Goal: Information Seeking & Learning: Learn about a topic

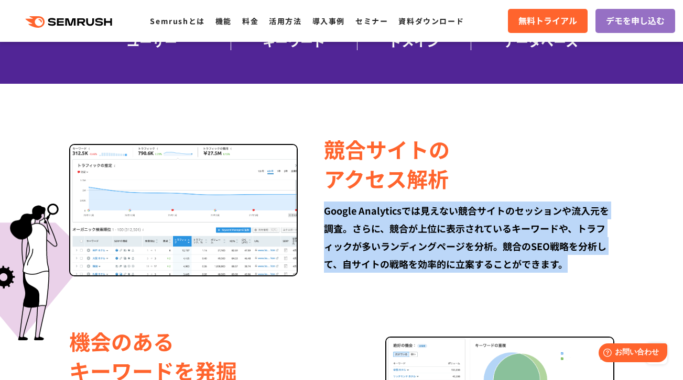
scroll to position [633, 0]
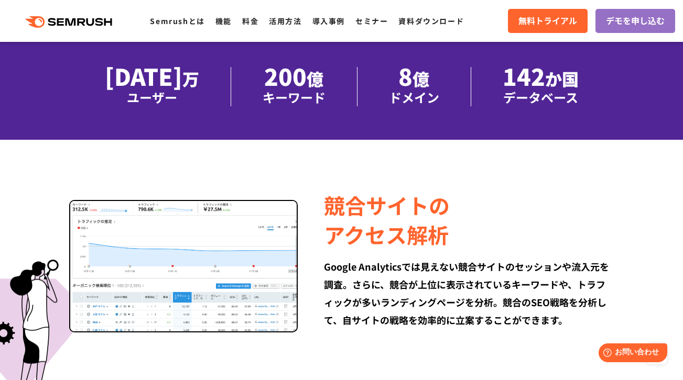
click at [589, 201] on div "競合サイトの アクセス解析" at bounding box center [469, 220] width 290 height 59
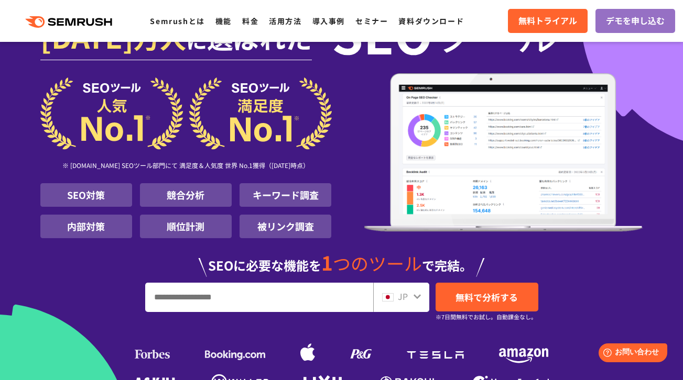
scroll to position [1022, 0]
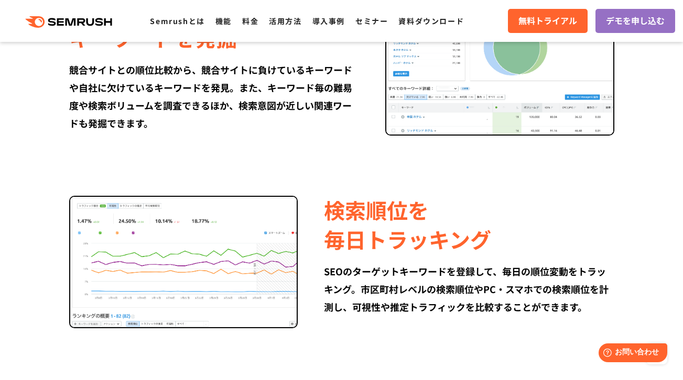
click at [466, 252] on div "検索順位を 毎日トラッキング" at bounding box center [469, 224] width 290 height 59
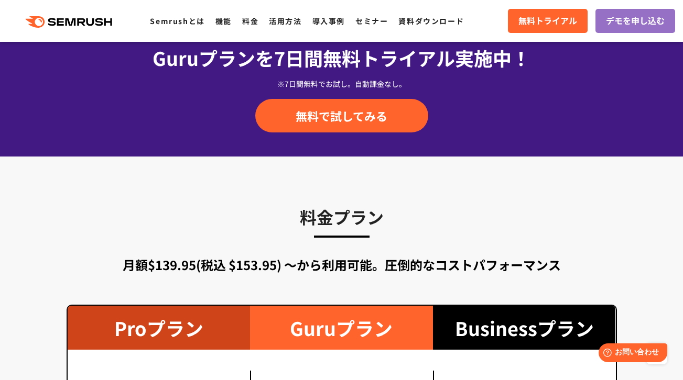
scroll to position [1779, 0]
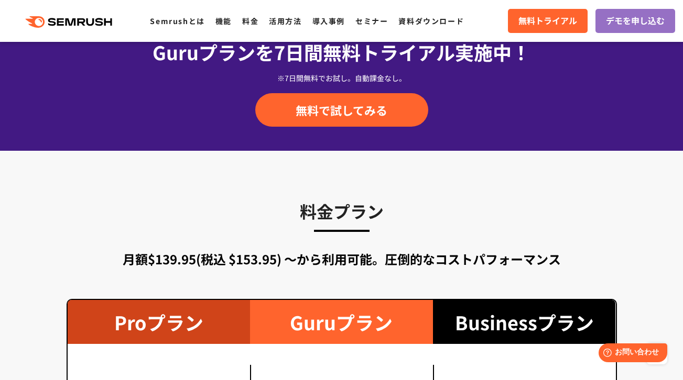
click at [517, 331] on div "Businessプラン" at bounding box center [524, 322] width 183 height 44
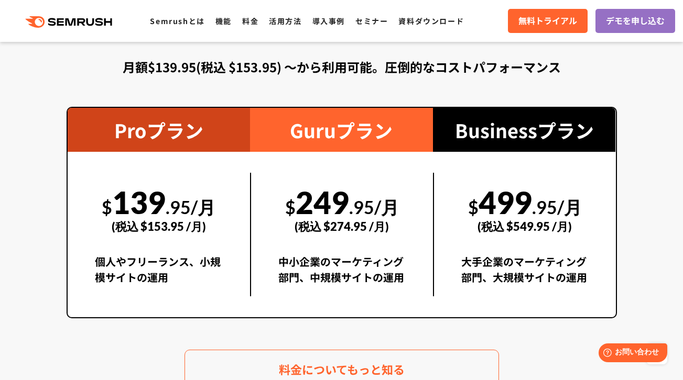
scroll to position [2118, 0]
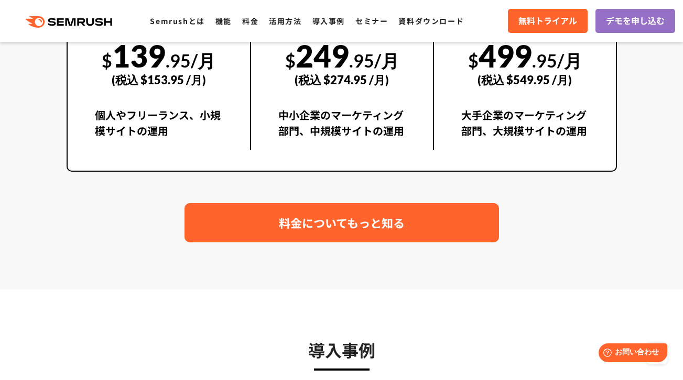
click at [453, 228] on link "料金についてもっと知る" at bounding box center [341, 222] width 314 height 39
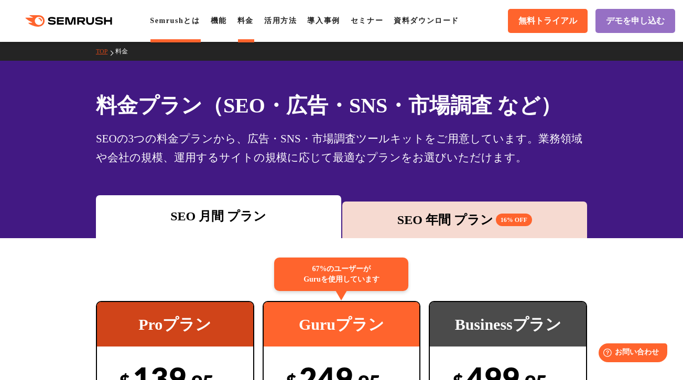
click at [180, 25] on li "Semrushとは" at bounding box center [175, 21] width 50 height 13
click at [183, 19] on link "Semrushとは" at bounding box center [175, 21] width 50 height 8
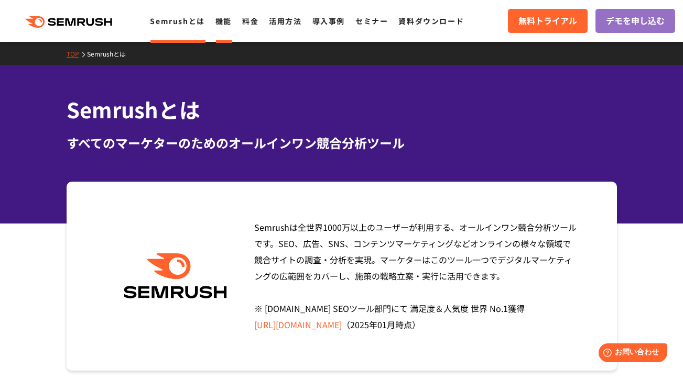
click at [225, 24] on link "機能" at bounding box center [223, 21] width 16 height 10
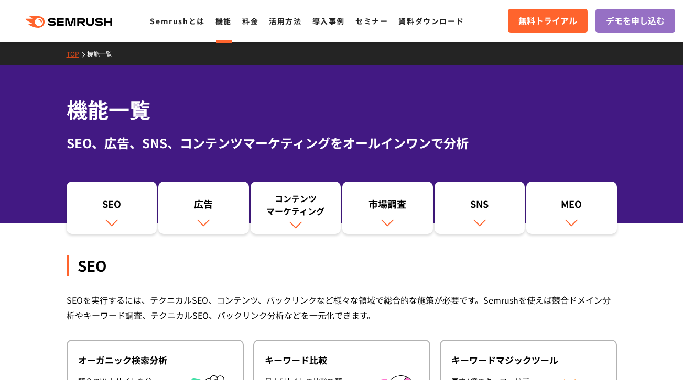
click at [105, 17] on icon ".cls {fill: #FF642D;}" at bounding box center [69, 22] width 118 height 12
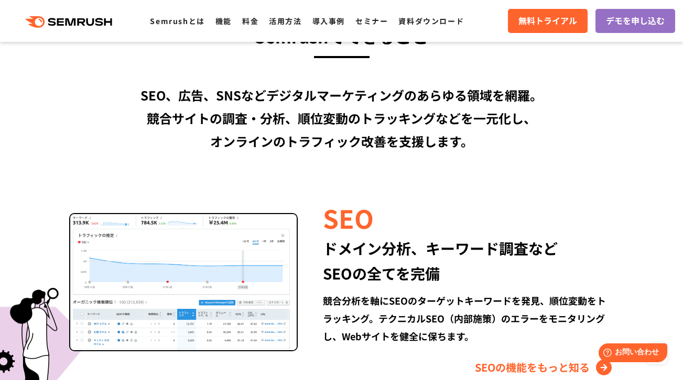
scroll to position [908, 0]
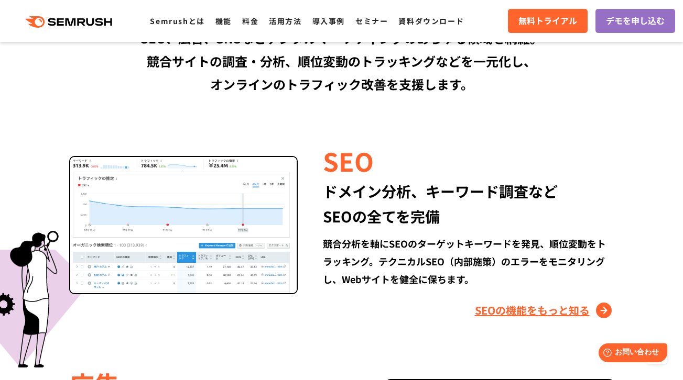
click at [556, 308] on link "SEOの機能をもっと知る" at bounding box center [544, 310] width 139 height 17
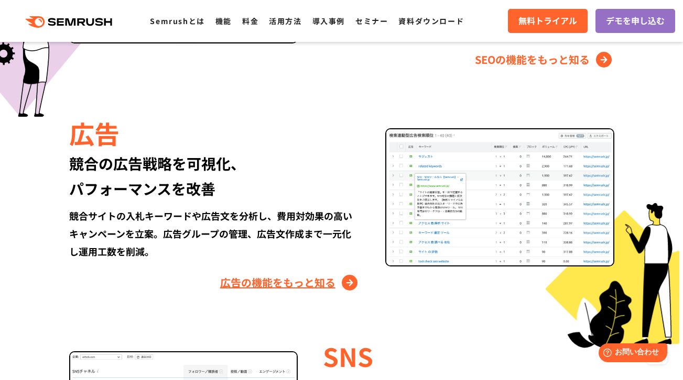
click at [320, 285] on link "広告の機能をもっと知る" at bounding box center [290, 283] width 140 height 17
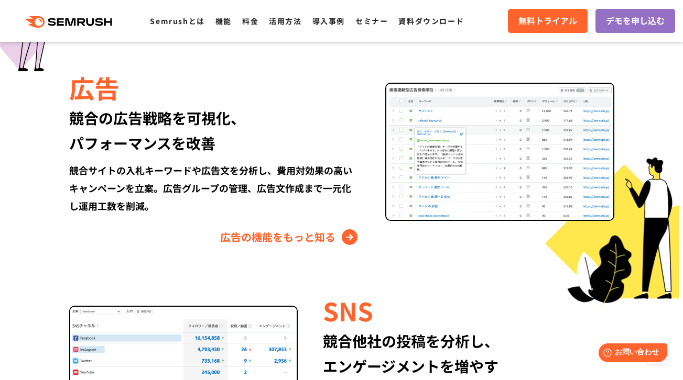
scroll to position [1210, 0]
